Goal: Check status: Check status

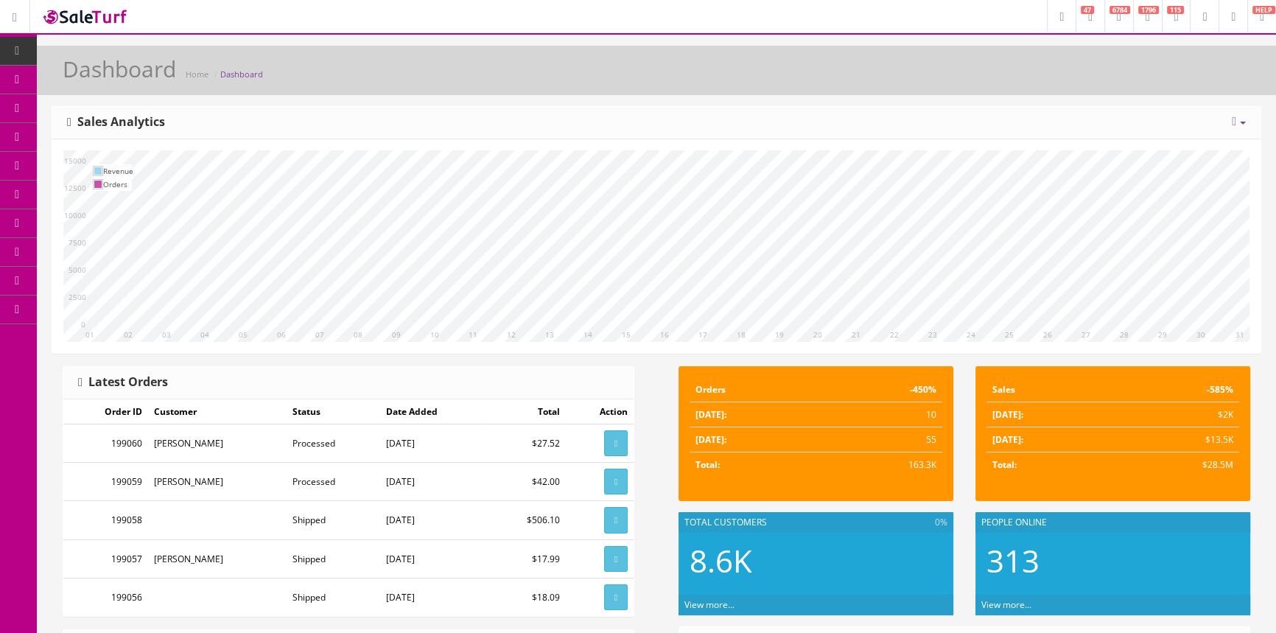
drag, startPoint x: 99, startPoint y: 166, endPoint x: 91, endPoint y: 165, distance: 8.1
click at [99, 166] on span "Order List" at bounding box center [108, 165] width 41 height 13
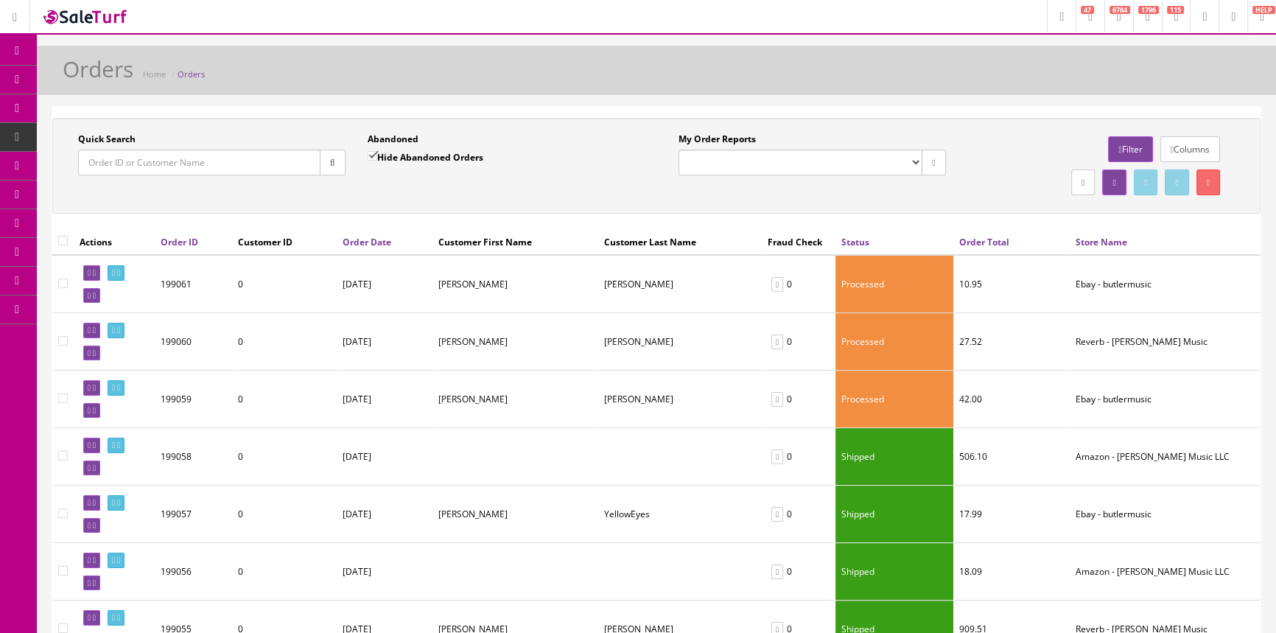
click at [155, 160] on input "Quick Search" at bounding box center [199, 163] width 242 height 26
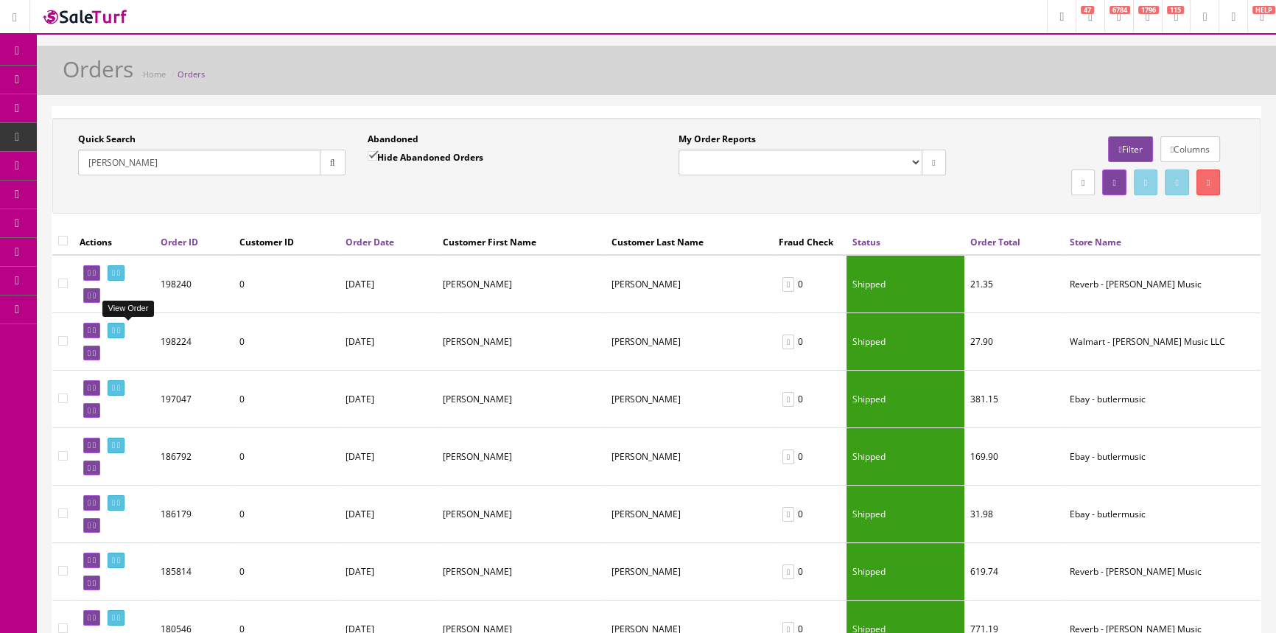
type input "payne"
click at [115, 326] on icon at bounding box center [113, 330] width 3 height 8
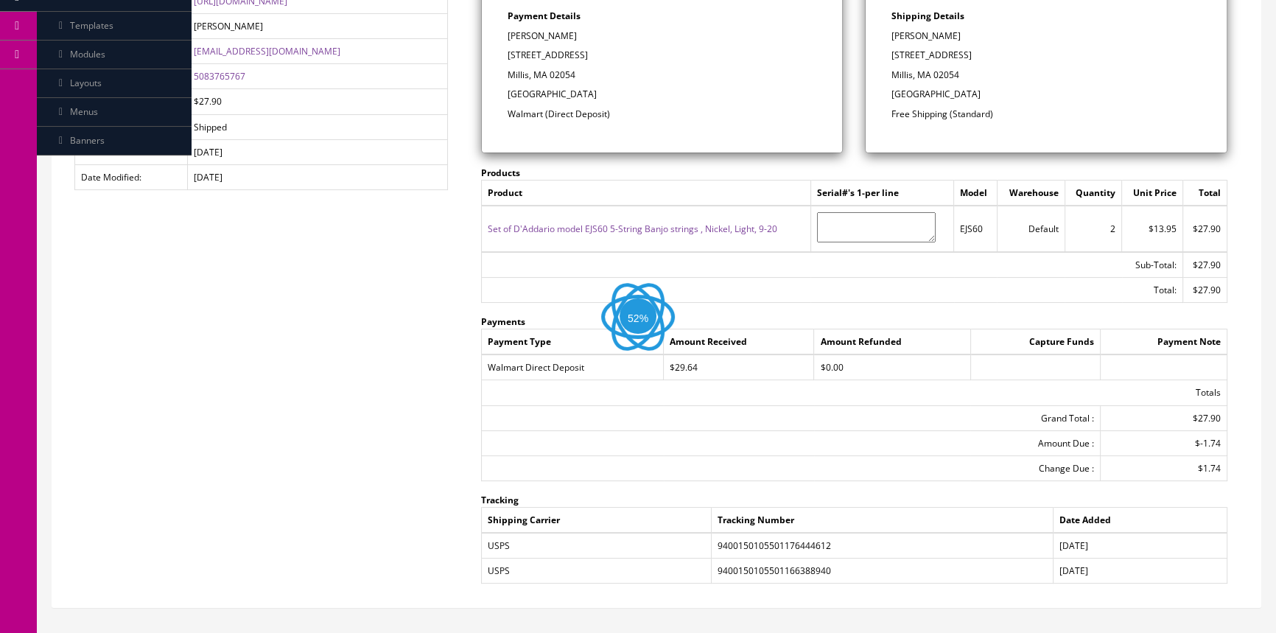
scroll to position [343, 0]
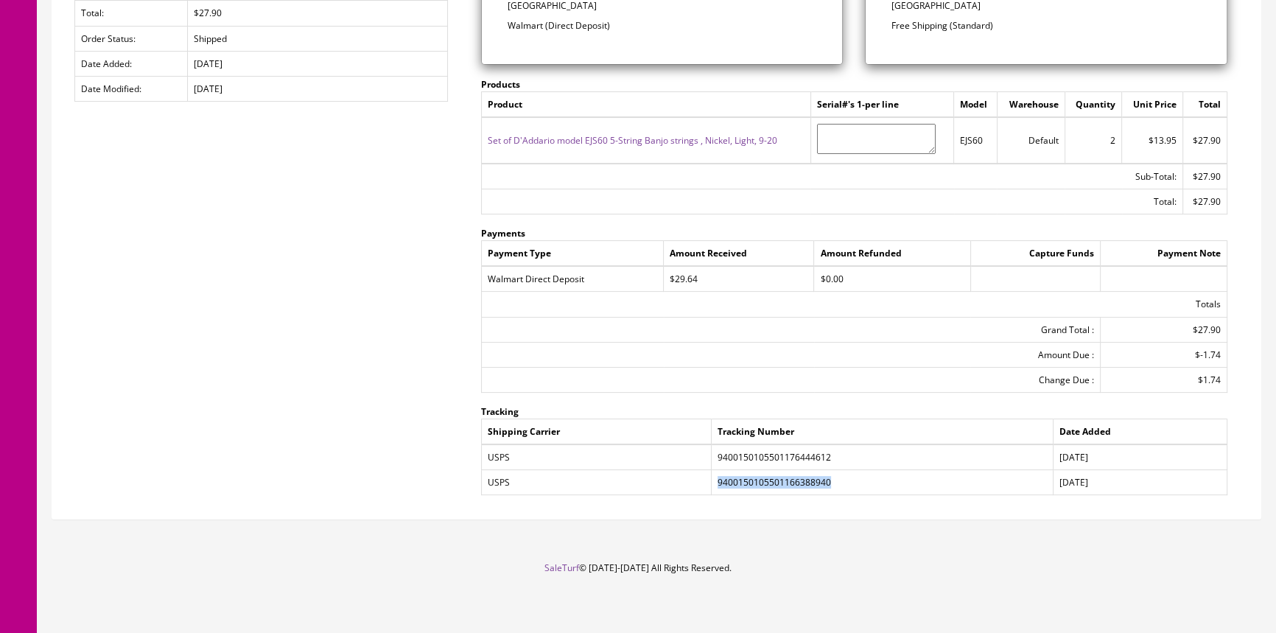
drag, startPoint x: 717, startPoint y: 479, endPoint x: 826, endPoint y: 477, distance: 108.3
click at [826, 477] on td "9400150105501166388940" at bounding box center [882, 482] width 342 height 25
copy td "9400150105501166388940"
drag, startPoint x: 337, startPoint y: 399, endPoint x: 401, endPoint y: 401, distance: 64.1
click at [337, 400] on div "Order Details History Order ID: #198224 Invoice No.: Generate Store Name: Walma…" at bounding box center [656, 141] width 1208 height 755
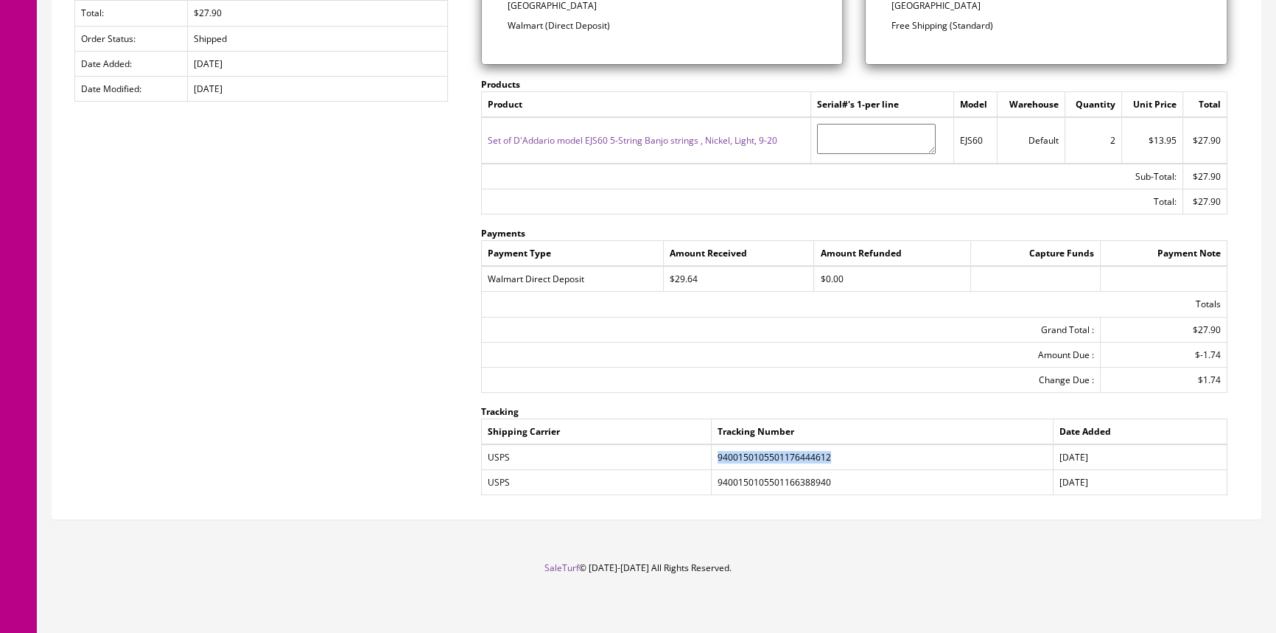
drag, startPoint x: 744, startPoint y: 457, endPoint x: 852, endPoint y: 460, distance: 108.3
click at [852, 460] on td "9400150105501176444612" at bounding box center [882, 457] width 342 height 26
copy td "9400150105501176444612"
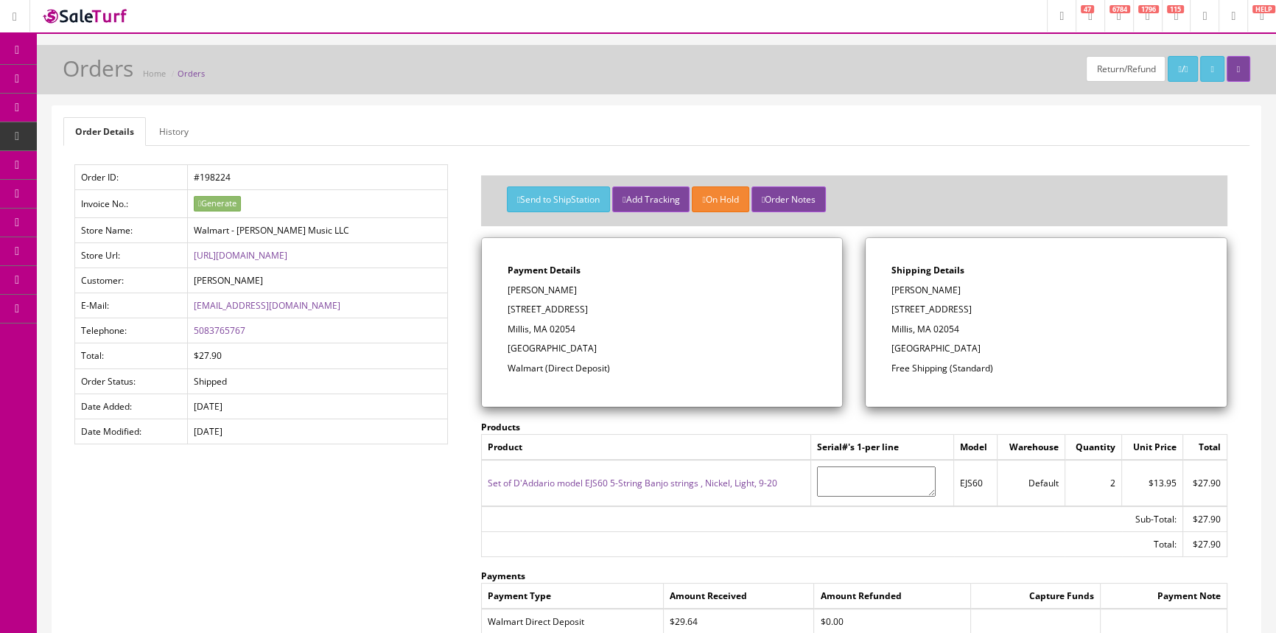
scroll to position [0, 0]
click at [1184, 69] on icon at bounding box center [1185, 70] width 3 height 9
